Goal: Book appointment/travel/reservation

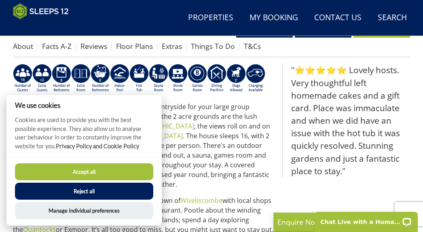
scroll to position [279, 0]
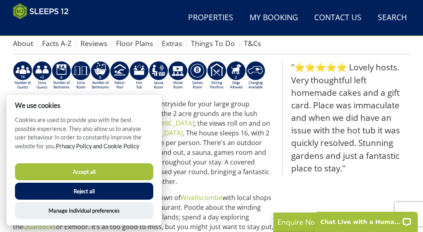
click at [109, 172] on button "Accept all" at bounding box center [84, 171] width 138 height 17
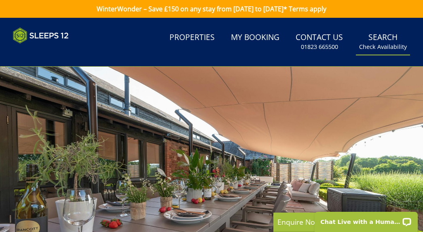
click at [400, 42] on link "Search Check Availability" at bounding box center [383, 42] width 54 height 26
click at [388, 39] on link "Search Check Availability" at bounding box center [383, 42] width 54 height 26
click at [385, 48] on small "Check Availability" at bounding box center [383, 47] width 48 height 8
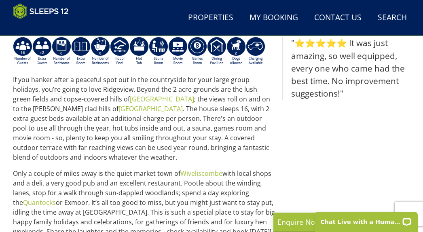
scroll to position [615, 0]
